Goal: Transaction & Acquisition: Purchase product/service

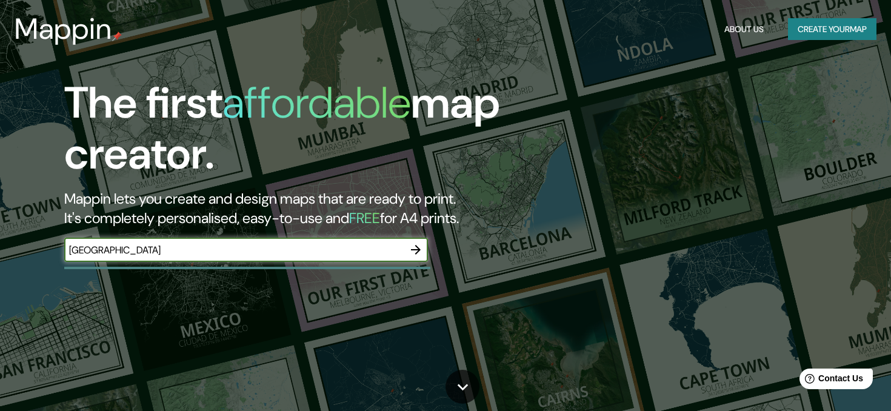
type input "[GEOGRAPHIC_DATA]"
click at [416, 244] on icon "button" at bounding box center [416, 249] width 15 height 15
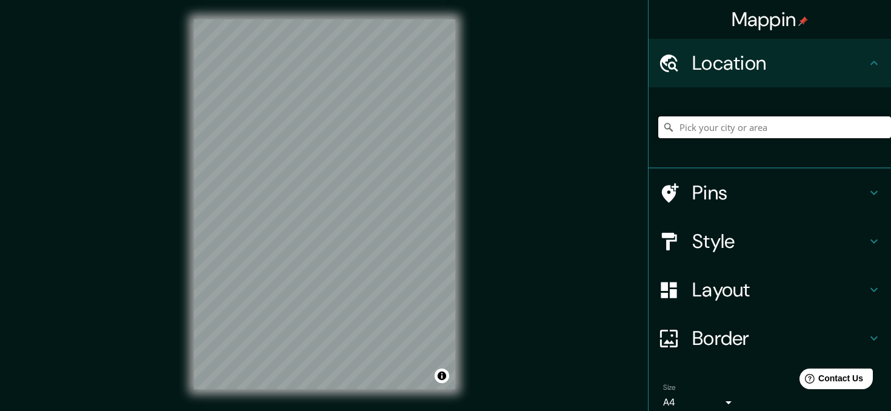
click at [714, 124] on input "Pick your city or area" at bounding box center [774, 127] width 233 height 22
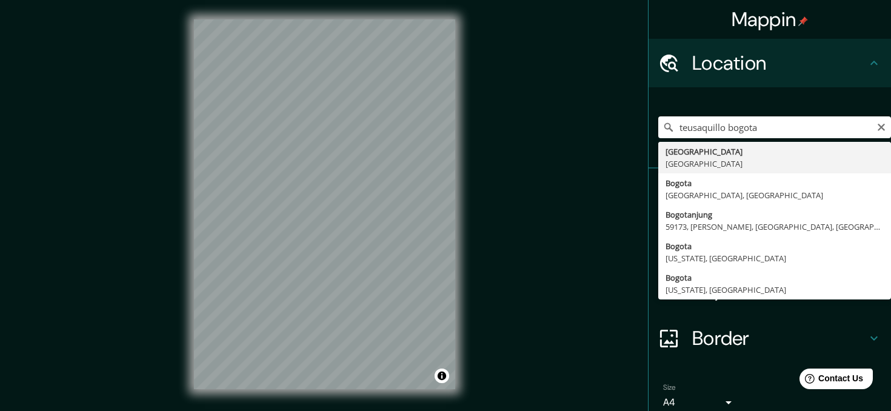
type input "[GEOGRAPHIC_DATA], [GEOGRAPHIC_DATA]"
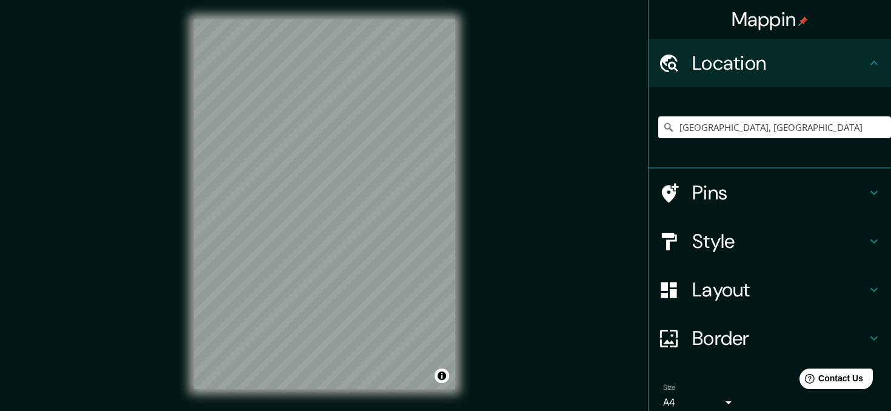
click at [718, 190] on h4 "Pins" at bounding box center [779, 193] width 175 height 24
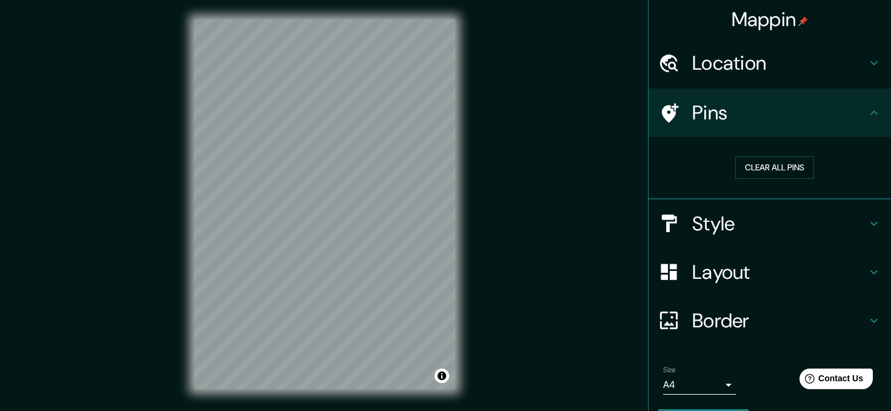
click at [664, 111] on icon at bounding box center [670, 112] width 17 height 19
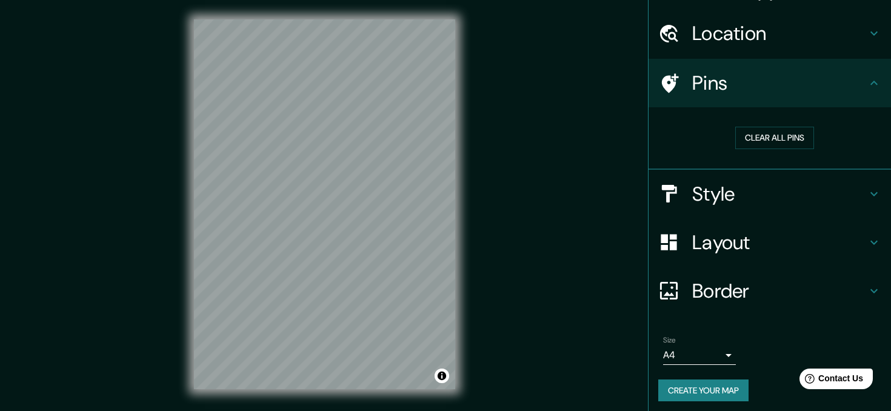
scroll to position [35, 0]
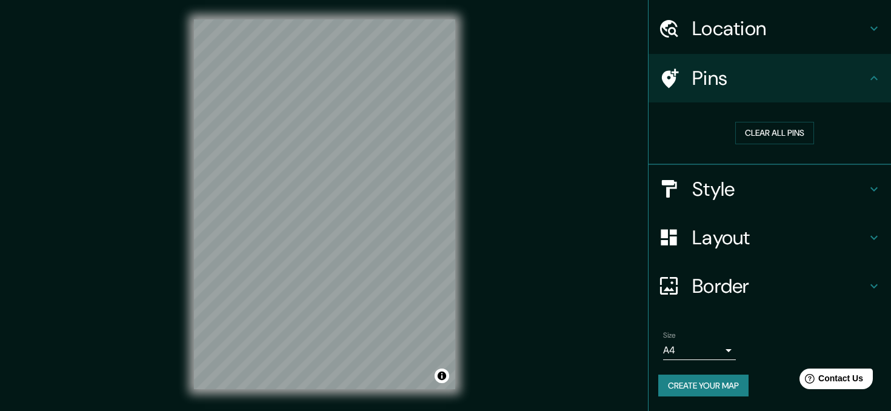
click at [729, 350] on body "Mappin Location [GEOGRAPHIC_DATA], [GEOGRAPHIC_DATA] Pins Clear all pins Style …" at bounding box center [445, 205] width 891 height 411
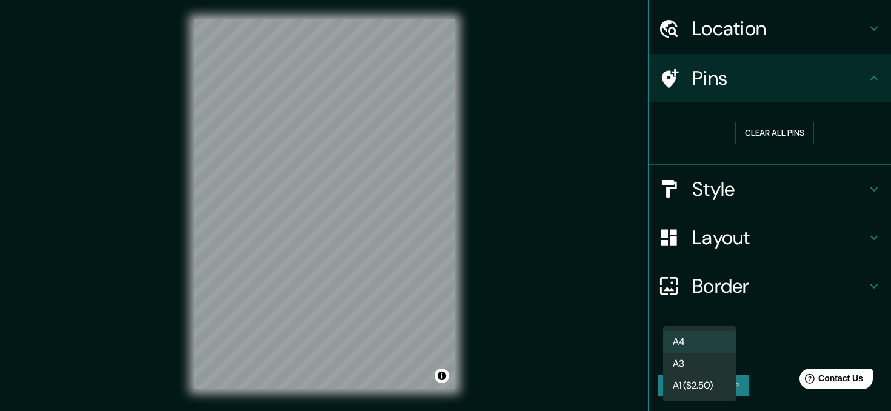
click at [750, 349] on div at bounding box center [445, 205] width 891 height 411
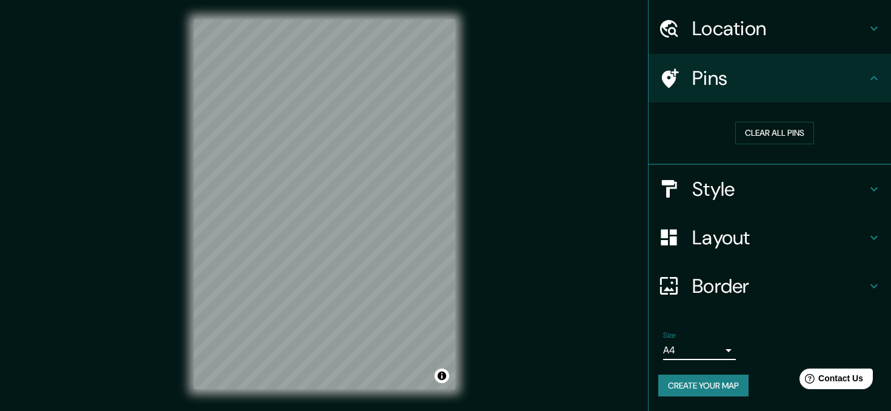
click at [872, 187] on icon at bounding box center [874, 189] width 15 height 15
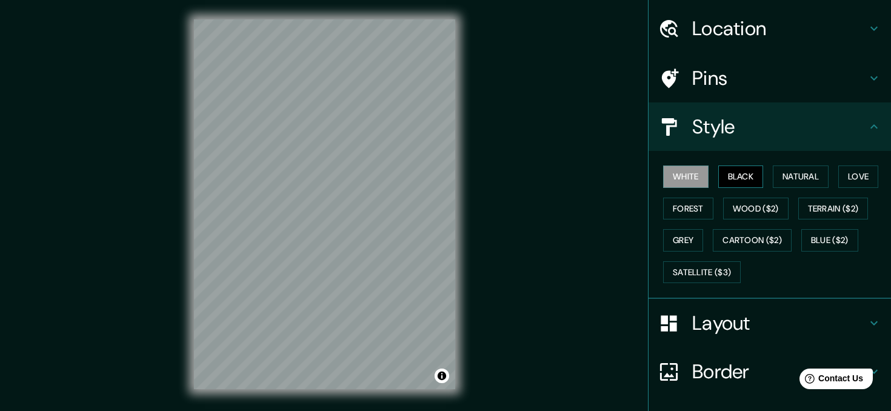
click at [732, 176] on button "Black" at bounding box center [740, 177] width 45 height 22
click at [798, 174] on button "Natural" at bounding box center [801, 177] width 56 height 22
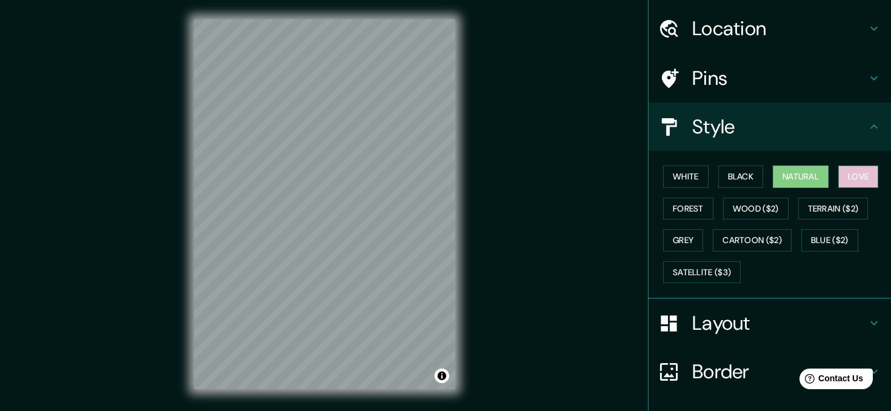
click at [857, 172] on button "Love" at bounding box center [858, 177] width 40 height 22
click at [693, 207] on button "Forest" at bounding box center [688, 209] width 50 height 22
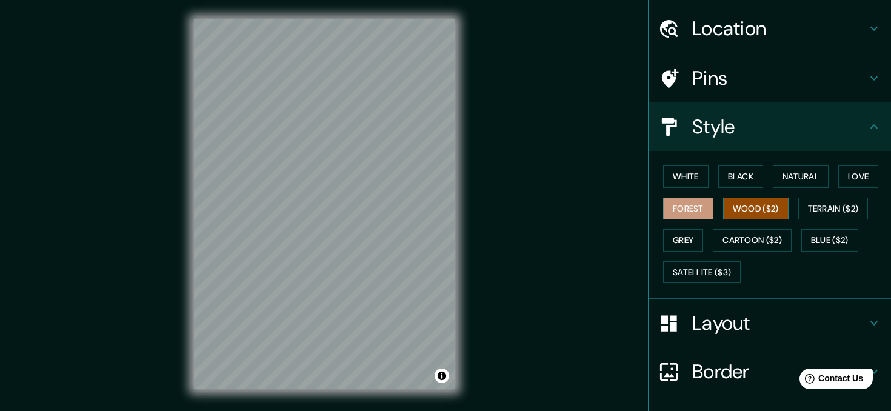
click at [741, 209] on button "Wood ($2)" at bounding box center [755, 209] width 65 height 22
click at [827, 213] on button "Terrain ($2)" at bounding box center [833, 209] width 70 height 22
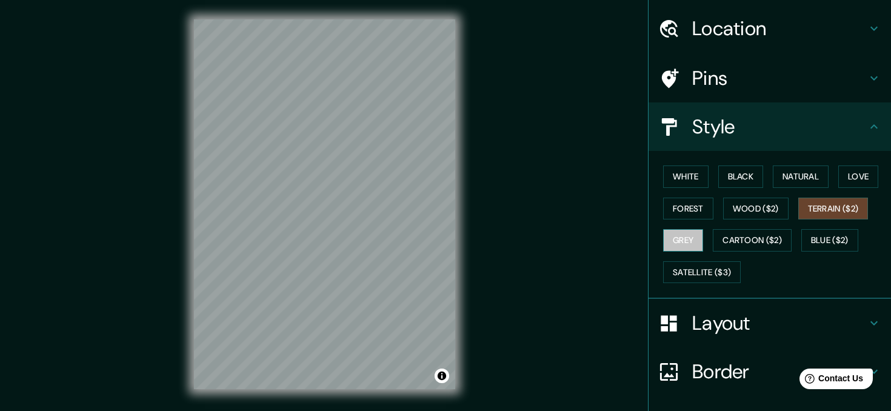
click at [687, 238] on button "Grey" at bounding box center [683, 240] width 40 height 22
click at [670, 206] on button "Forest" at bounding box center [688, 209] width 50 height 22
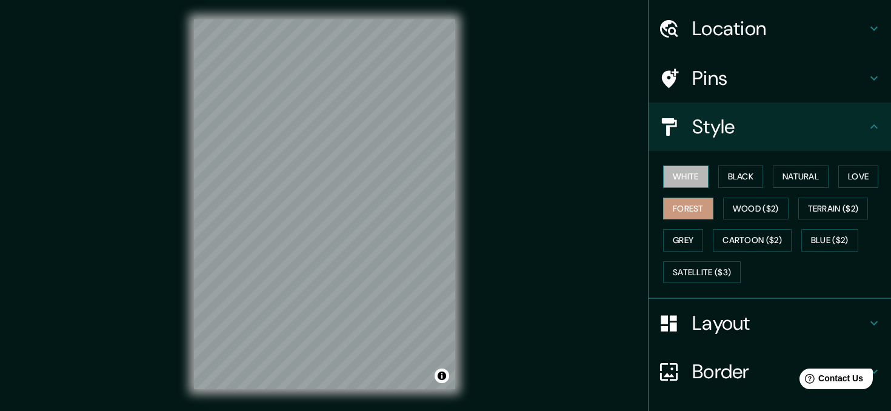
click at [687, 170] on button "White" at bounding box center [685, 177] width 45 height 22
click at [686, 209] on button "Forest" at bounding box center [688, 209] width 50 height 22
click at [873, 327] on icon at bounding box center [874, 323] width 15 height 15
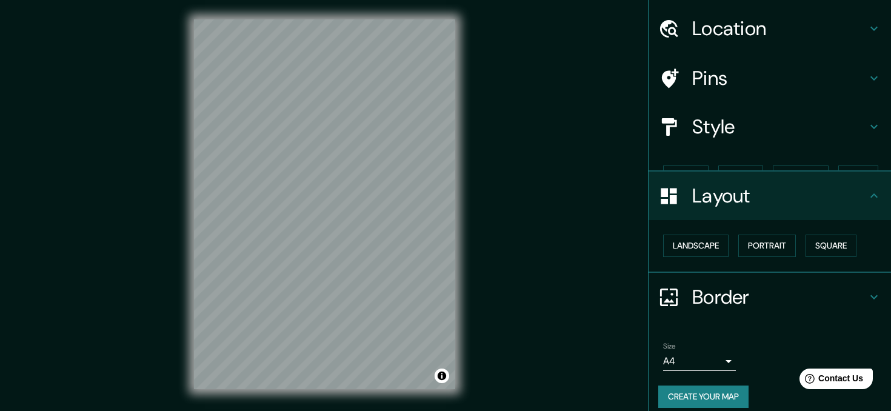
scroll to position [25, 0]
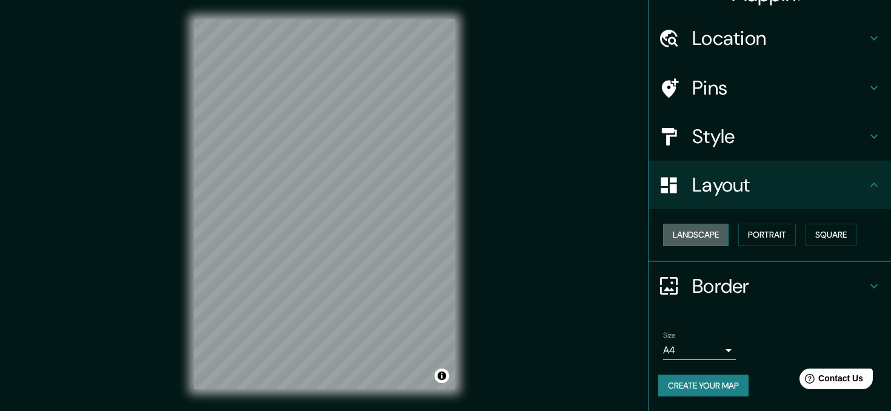
click at [703, 231] on button "Landscape" at bounding box center [695, 235] width 65 height 22
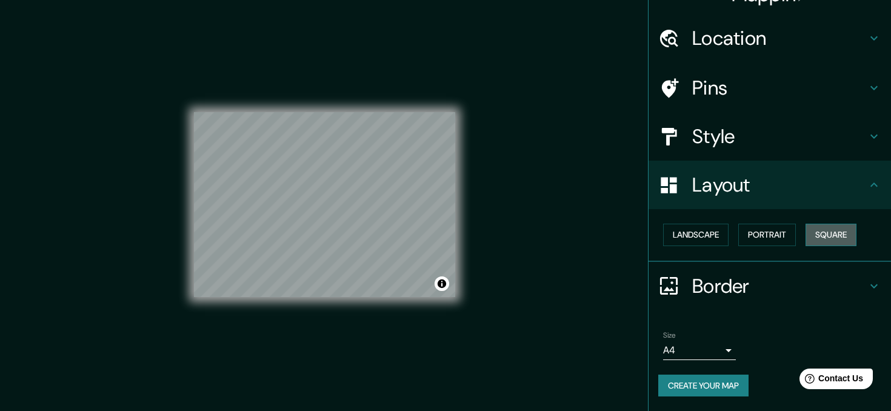
click at [838, 236] on button "Square" at bounding box center [831, 235] width 51 height 22
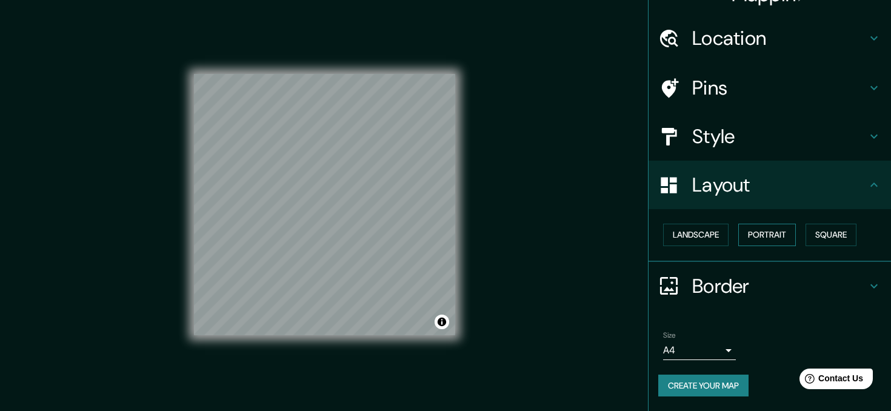
click at [787, 233] on button "Portrait" at bounding box center [767, 235] width 58 height 22
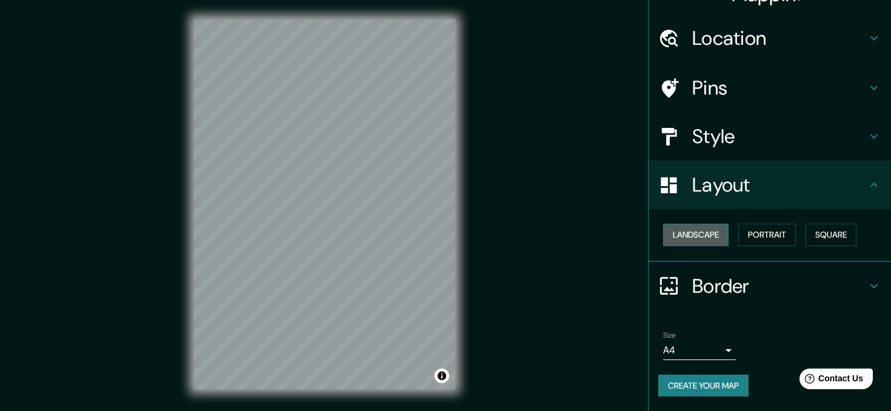
click at [709, 234] on button "Landscape" at bounding box center [695, 235] width 65 height 22
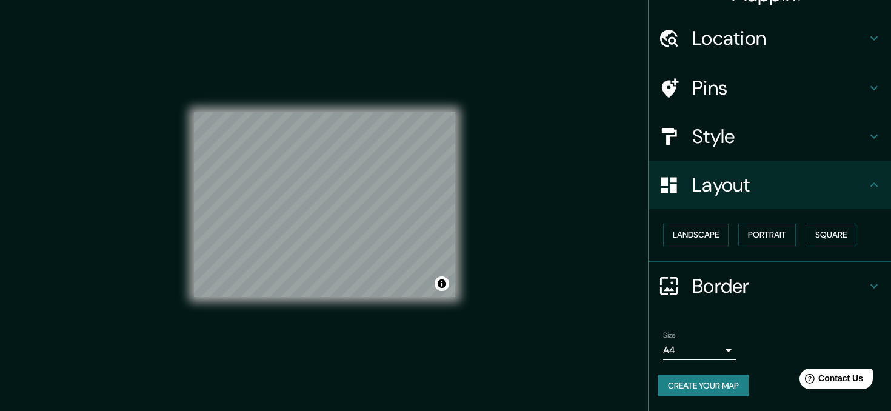
click at [794, 293] on h4 "Border" at bounding box center [779, 286] width 175 height 24
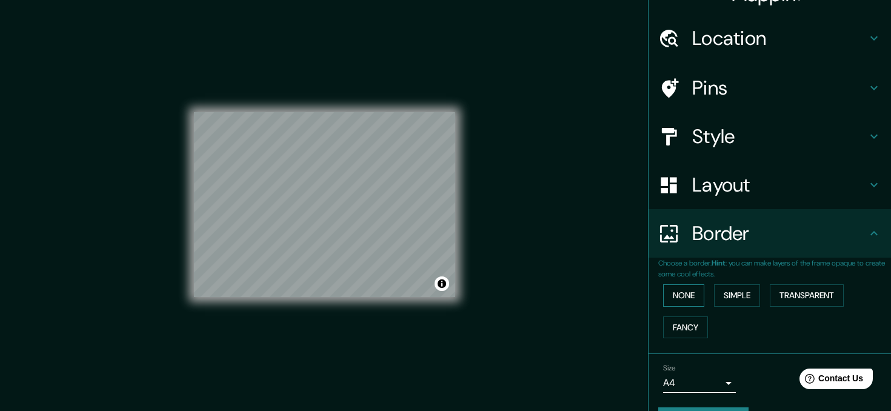
click at [692, 287] on button "None" at bounding box center [683, 295] width 41 height 22
click at [742, 297] on button "Simple" at bounding box center [737, 295] width 46 height 22
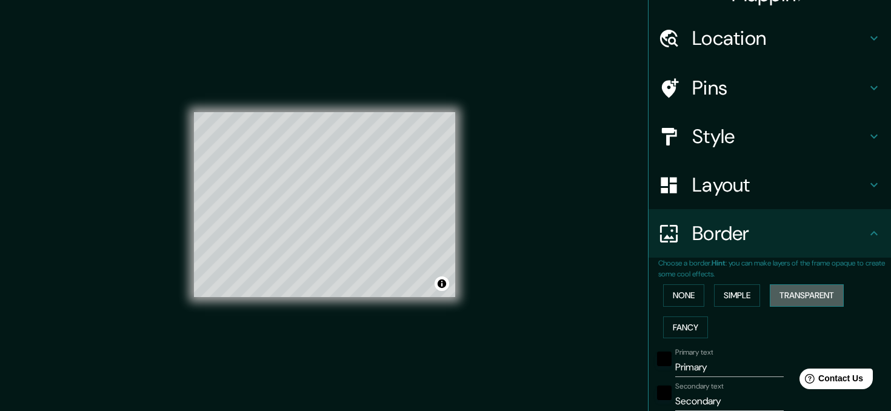
click at [795, 292] on button "Transparent" at bounding box center [807, 295] width 74 height 22
click at [693, 326] on button "Fancy" at bounding box center [685, 327] width 45 height 22
click at [689, 292] on button "None" at bounding box center [683, 295] width 41 height 22
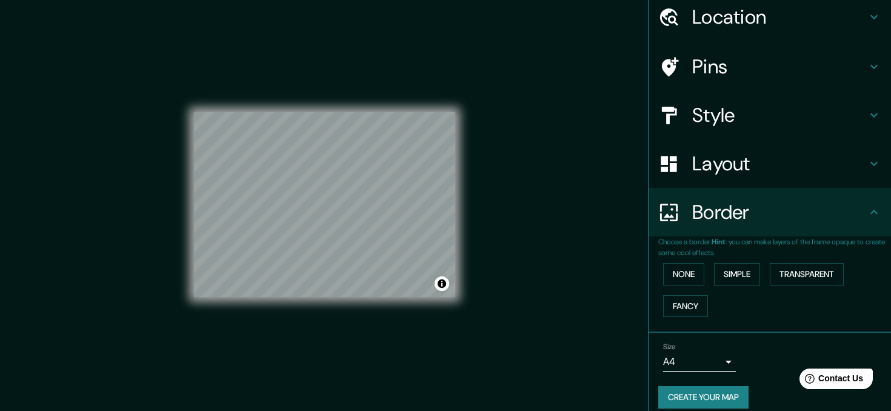
scroll to position [0, 0]
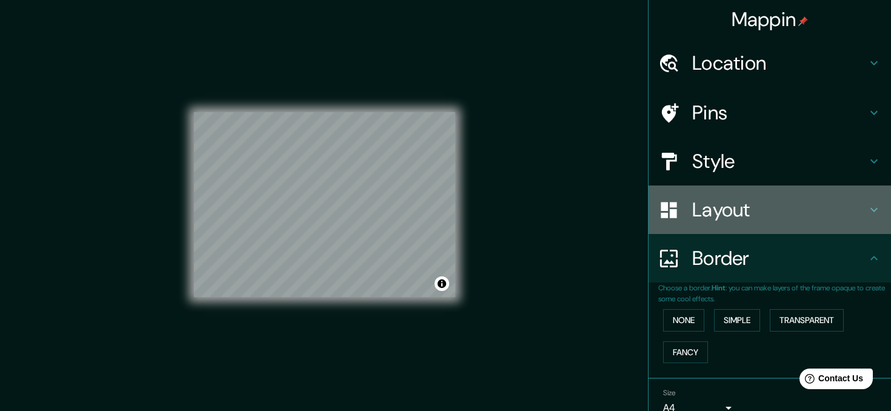
click at [875, 207] on icon at bounding box center [874, 209] width 15 height 15
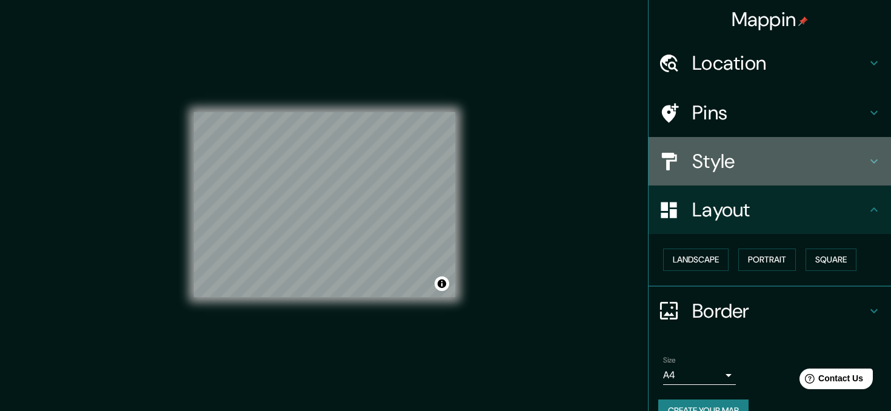
click at [872, 164] on icon at bounding box center [874, 161] width 15 height 15
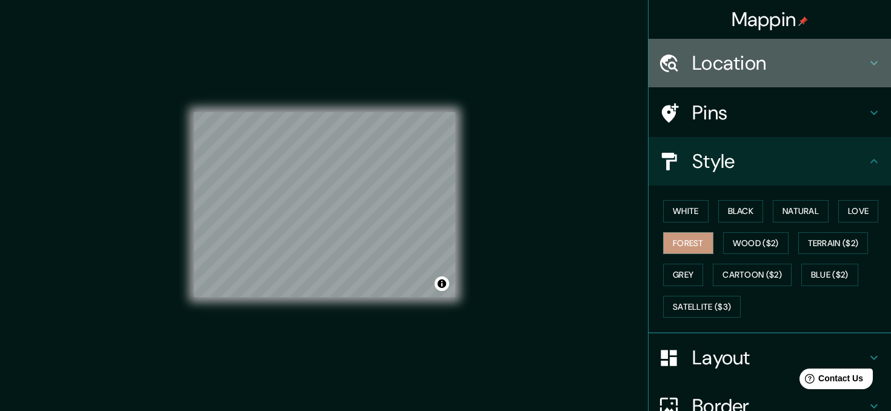
click at [873, 55] on div "Location" at bounding box center [770, 63] width 242 height 48
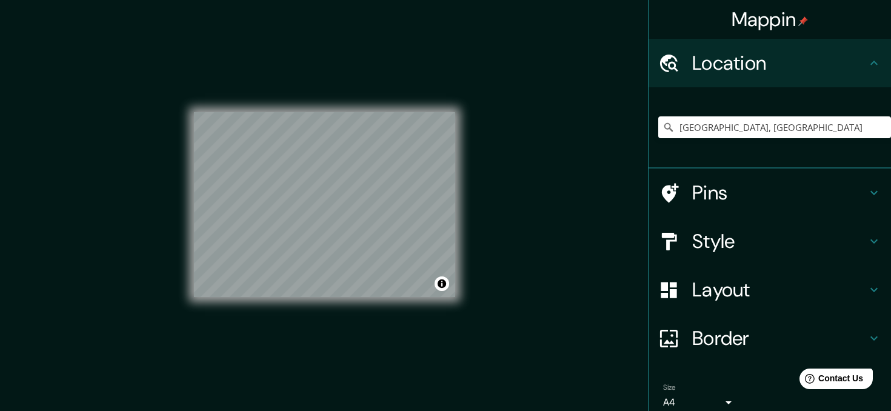
scroll to position [53, 0]
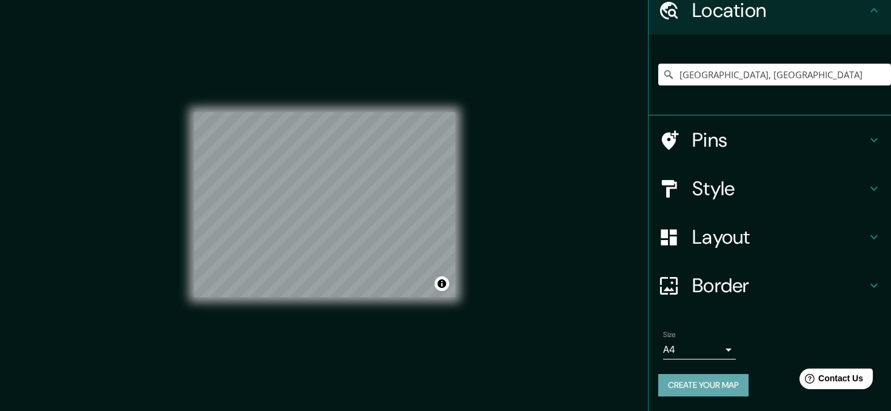
click at [712, 380] on button "Create your map" at bounding box center [703, 385] width 90 height 22
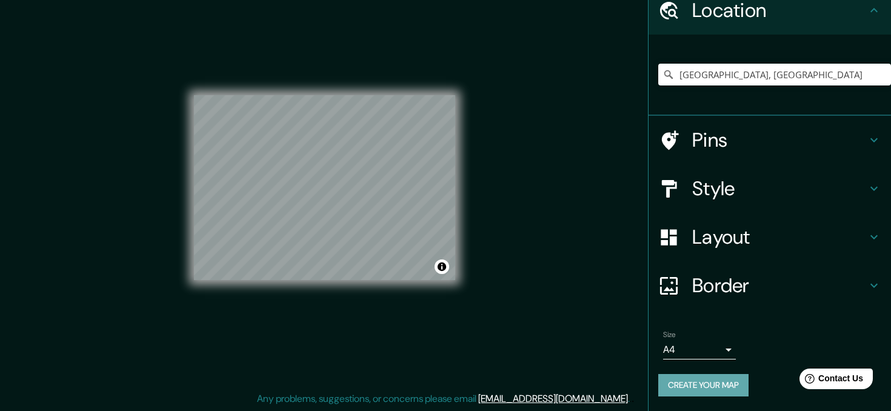
click at [714, 387] on button "Create your map" at bounding box center [703, 385] width 90 height 22
drag, startPoint x: 392, startPoint y: 183, endPoint x: 389, endPoint y: 170, distance: 13.6
click at [389, 170] on div at bounding box center [394, 174] width 10 height 10
drag, startPoint x: 383, startPoint y: 170, endPoint x: 400, endPoint y: 141, distance: 33.2
click at [400, 141] on div at bounding box center [401, 142] width 10 height 10
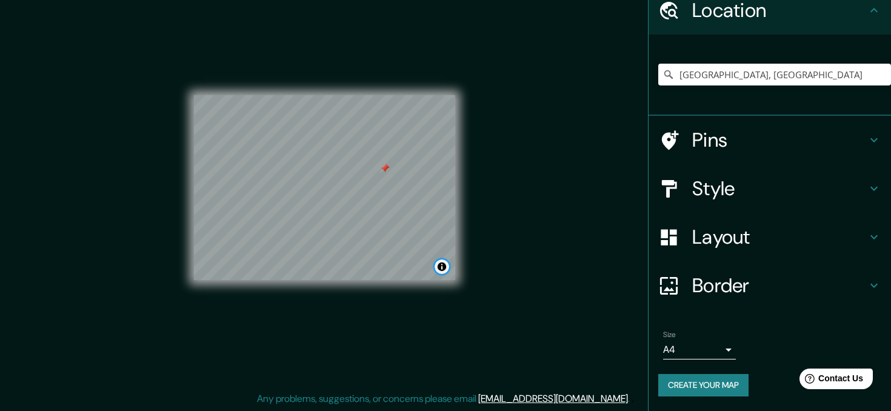
click at [442, 266] on button "Toggle attribution" at bounding box center [442, 266] width 15 height 15
click at [464, 259] on div "© Mapbox © OpenStreetMap Improve this map" at bounding box center [325, 187] width 300 height 409
click at [490, 266] on div "Mappin Location [GEOGRAPHIC_DATA], [GEOGRAPHIC_DATA] Pins Style Layout Border C…" at bounding box center [445, 197] width 891 height 428
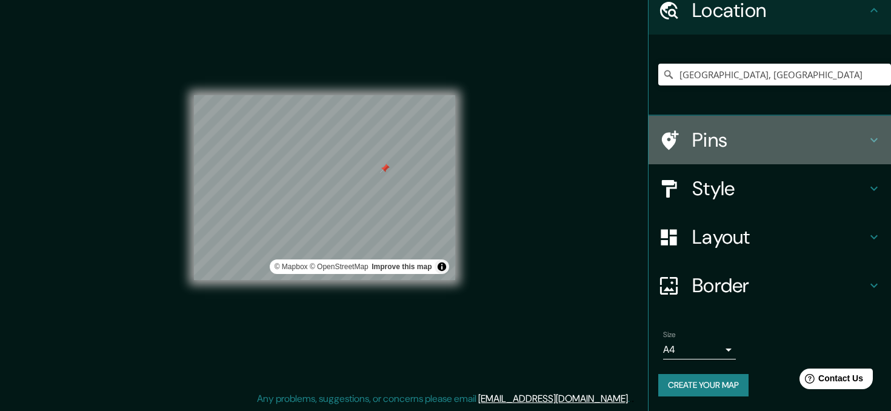
click at [880, 140] on icon at bounding box center [874, 140] width 15 height 15
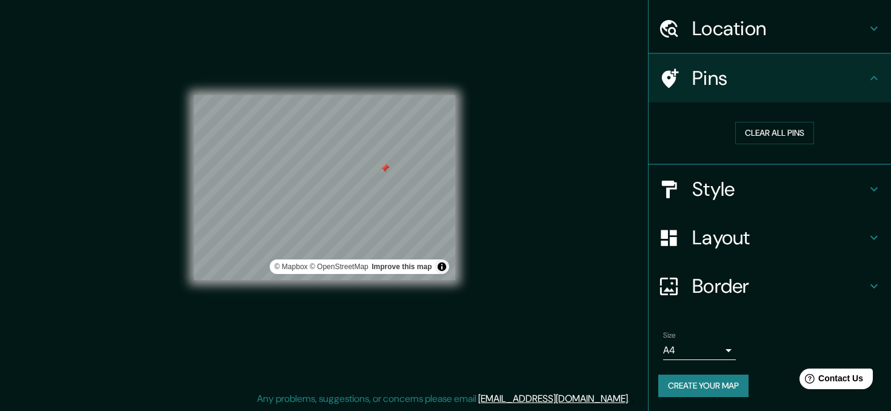
scroll to position [35, 0]
click at [766, 138] on button "Clear all pins" at bounding box center [774, 133] width 79 height 22
click at [869, 79] on icon at bounding box center [874, 78] width 15 height 15
click at [715, 385] on button "Create your map" at bounding box center [703, 386] width 90 height 22
click at [832, 380] on span "Contact Us" at bounding box center [841, 378] width 47 height 10
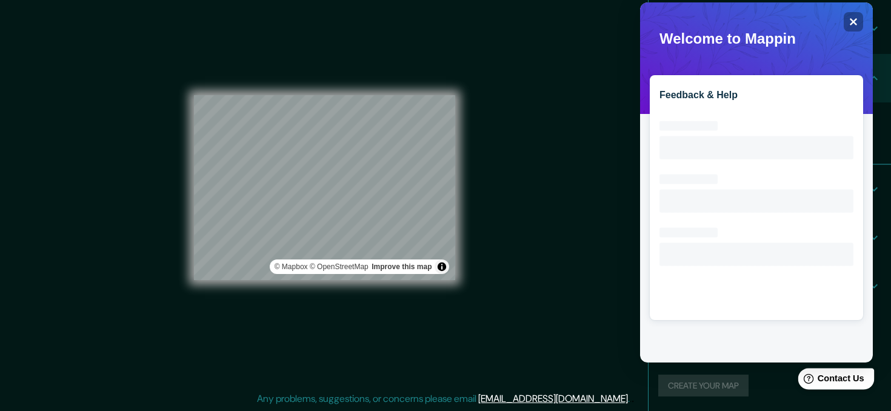
scroll to position [0, 0]
click at [860, 13] on div "Close" at bounding box center [853, 21] width 19 height 19
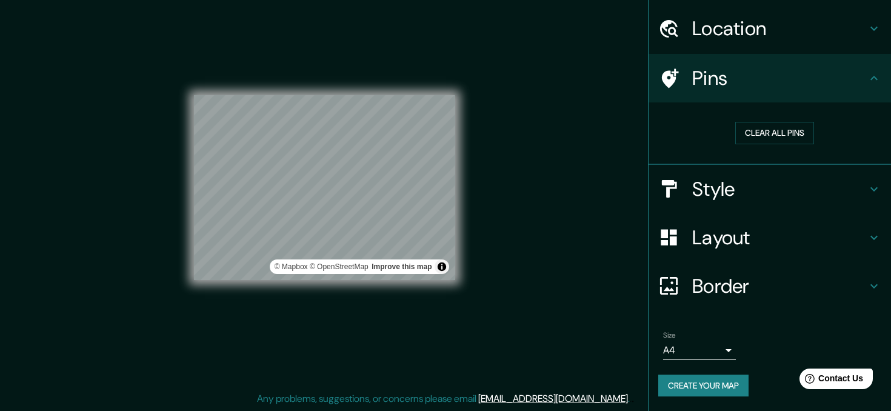
click at [731, 350] on body "Mappin Location [GEOGRAPHIC_DATA], [GEOGRAPHIC_DATA] Pins Clear all pins Style …" at bounding box center [445, 188] width 891 height 411
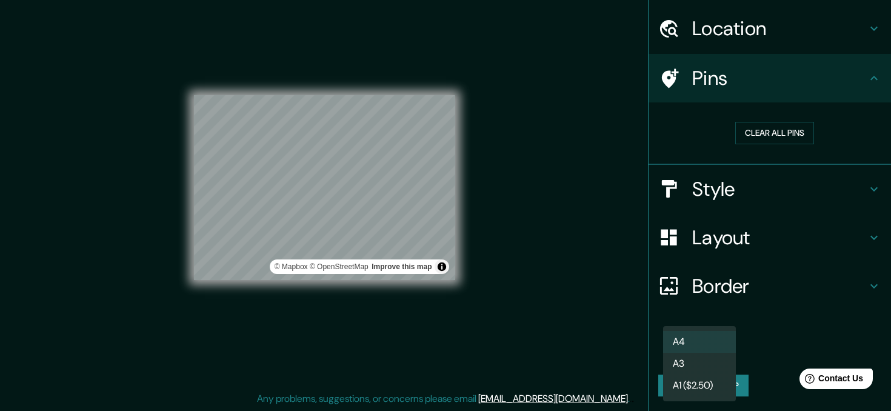
click at [712, 341] on li "A4" at bounding box center [699, 342] width 73 height 22
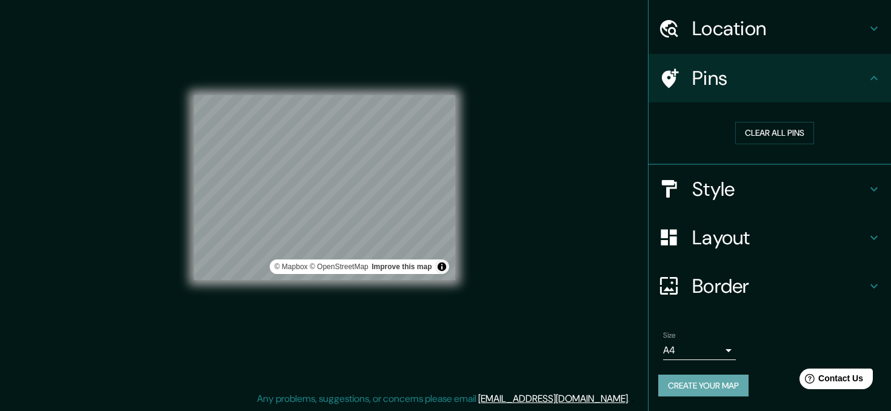
click at [707, 387] on button "Create your map" at bounding box center [703, 386] width 90 height 22
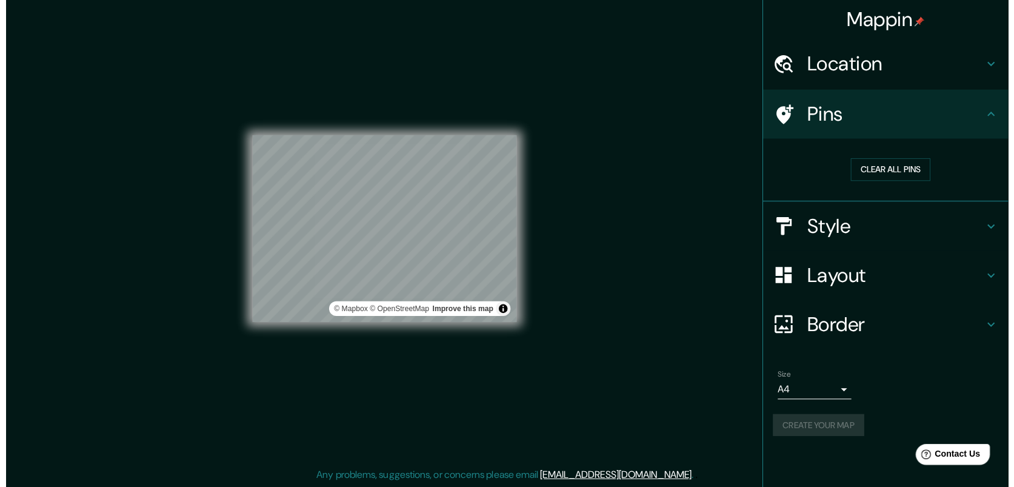
scroll to position [10, 0]
